Goal: Find specific page/section: Find specific page/section

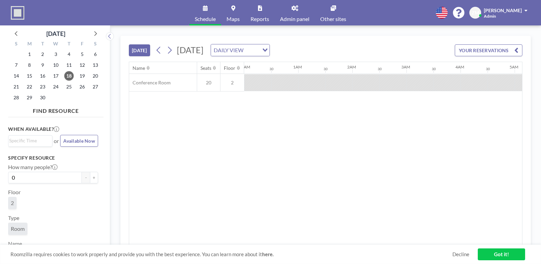
scroll to position [0, 487]
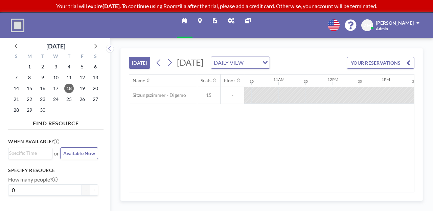
scroll to position [0, 572]
click at [218, 19] on link "Reports" at bounding box center [214, 25] width 15 height 25
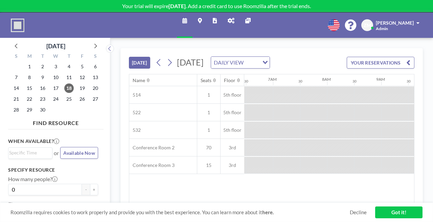
scroll to position [0, 352]
